Goal: Information Seeking & Learning: Learn about a topic

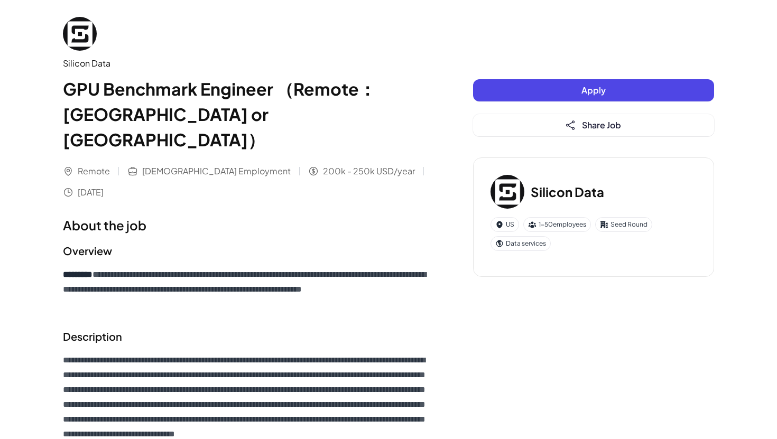
click at [347, 267] on p "**********" at bounding box center [247, 289] width 368 height 44
click at [355, 267] on p "**********" at bounding box center [247, 289] width 368 height 44
click at [356, 267] on p "**********" at bounding box center [247, 289] width 368 height 44
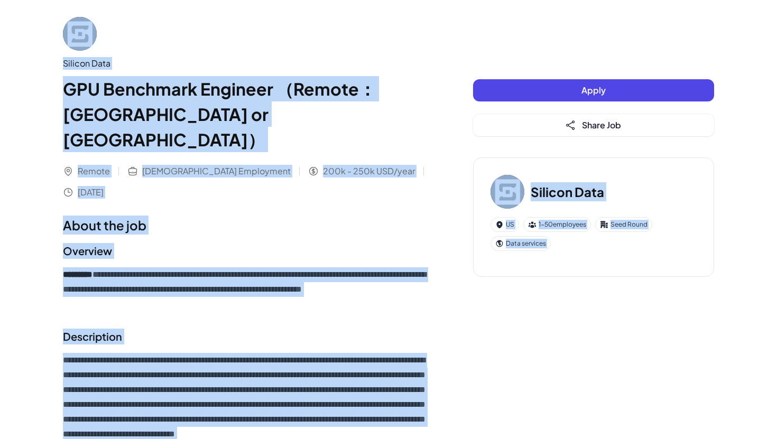
copy div "**********"
